Goal: Task Accomplishment & Management: Complete application form

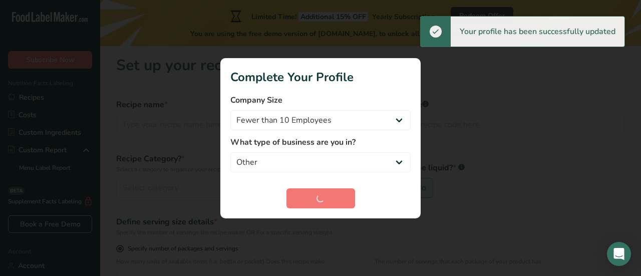
select select "8"
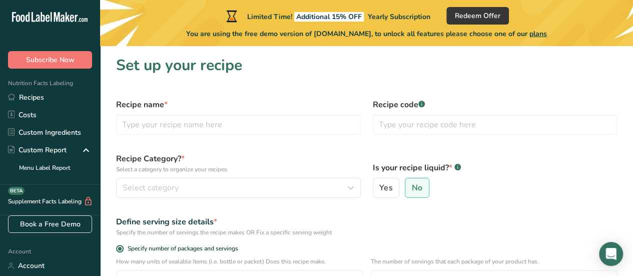
scroll to position [20, 0]
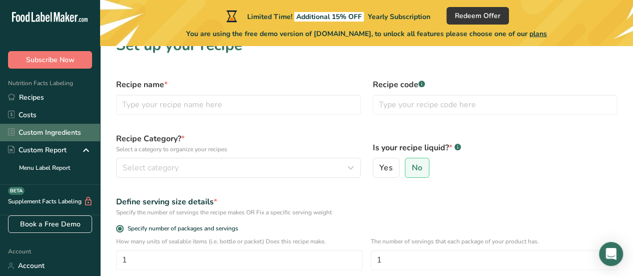
click at [56, 134] on link "Custom Ingredients" at bounding box center [50, 133] width 100 height 18
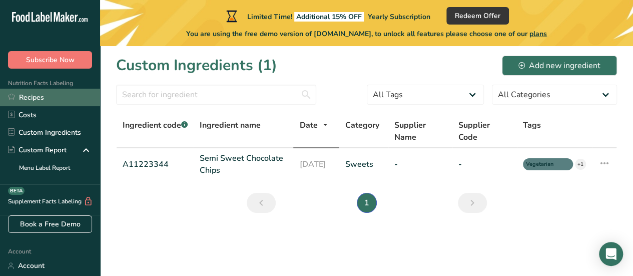
click at [55, 99] on link "Recipes" at bounding box center [50, 98] width 100 height 18
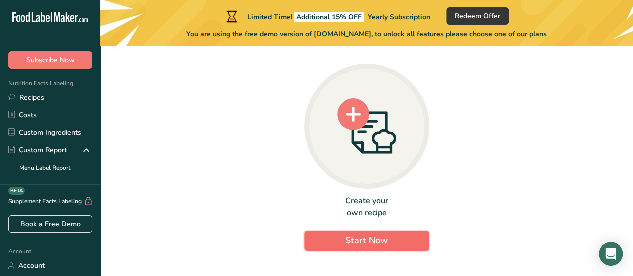
click at [355, 239] on span "Start Now" at bounding box center [366, 240] width 43 height 12
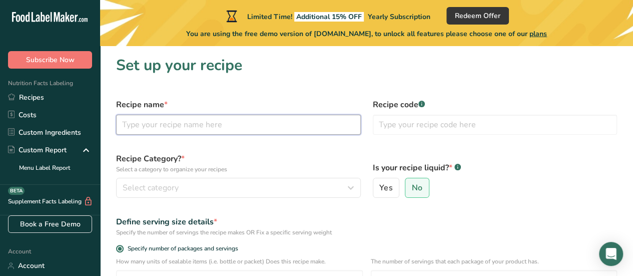
click at [251, 126] on input "text" at bounding box center [238, 125] width 245 height 20
type input "[DEMOGRAPHIC_DATA]"
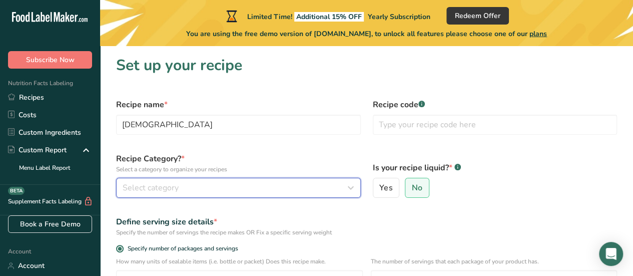
click at [225, 184] on div "Select category" at bounding box center [236, 188] width 226 height 12
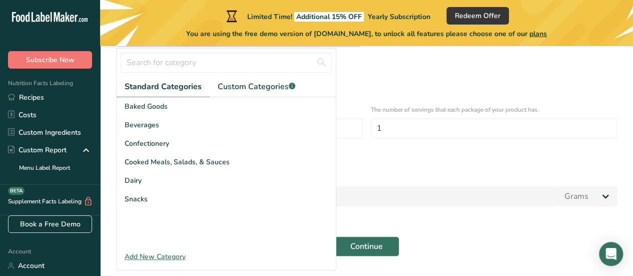
scroll to position [180, 0]
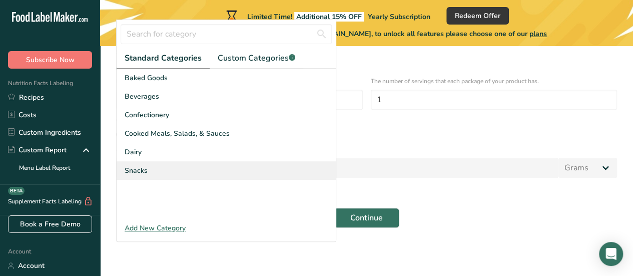
click at [138, 165] on span "Snacks" at bounding box center [136, 170] width 23 height 11
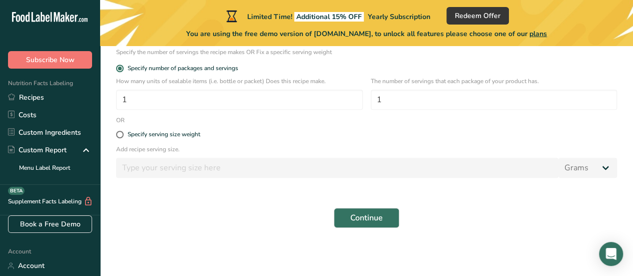
click at [177, 139] on div "Specify serving size weight" at bounding box center [366, 135] width 513 height 20
click at [172, 131] on div "Specify serving size weight" at bounding box center [164, 135] width 73 height 8
click at [123, 131] on input "Specify serving size weight" at bounding box center [119, 134] width 7 height 7
radio input "true"
radio input "false"
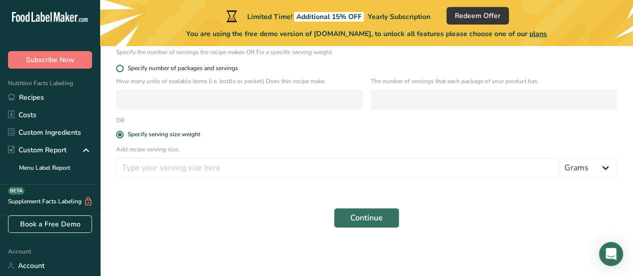
click at [168, 65] on span "Specify number of packages and servings" at bounding box center [181, 69] width 115 height 8
click at [123, 65] on input "Specify number of packages and servings" at bounding box center [119, 68] width 7 height 7
radio input "true"
radio input "false"
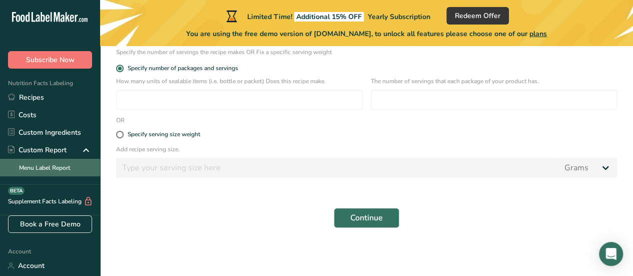
click at [71, 161] on link "Menu Label Report" at bounding box center [50, 168] width 100 height 18
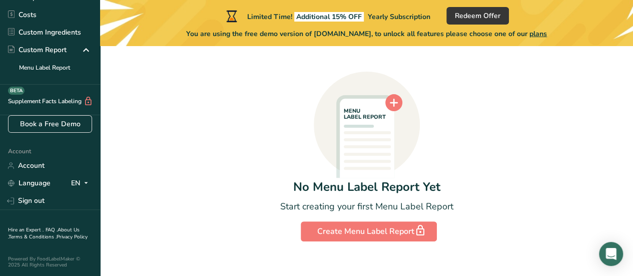
scroll to position [93, 0]
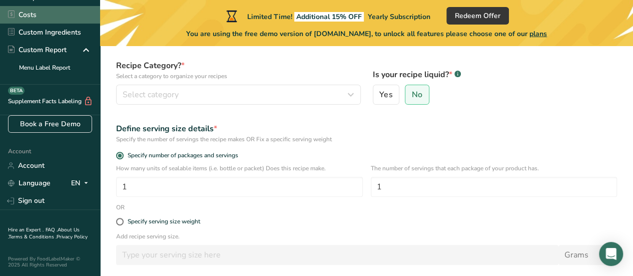
scroll to position [180, 0]
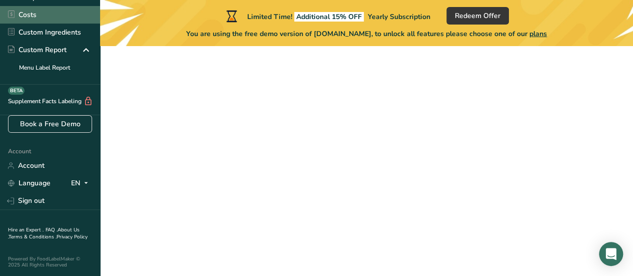
scroll to position [20, 0]
